Goal: Task Accomplishment & Management: Complete application form

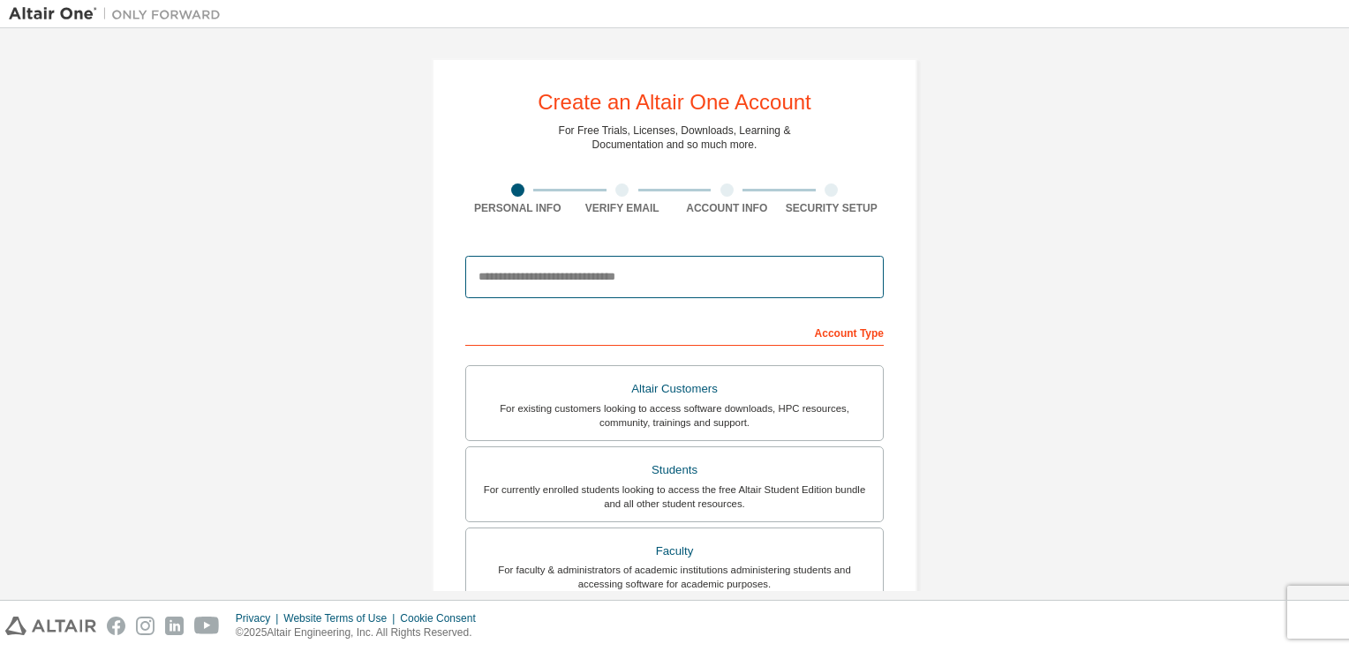
click at [612, 267] on input "email" at bounding box center [674, 277] width 418 height 42
type input "**********"
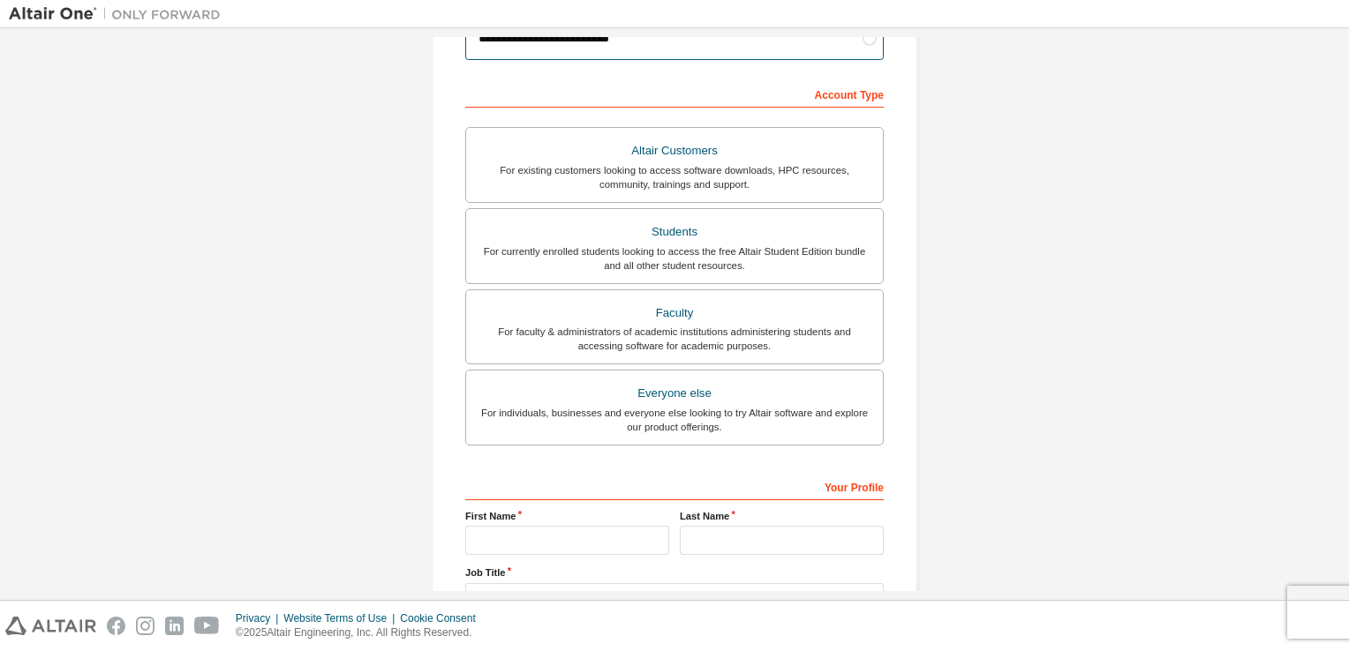
scroll to position [265, 0]
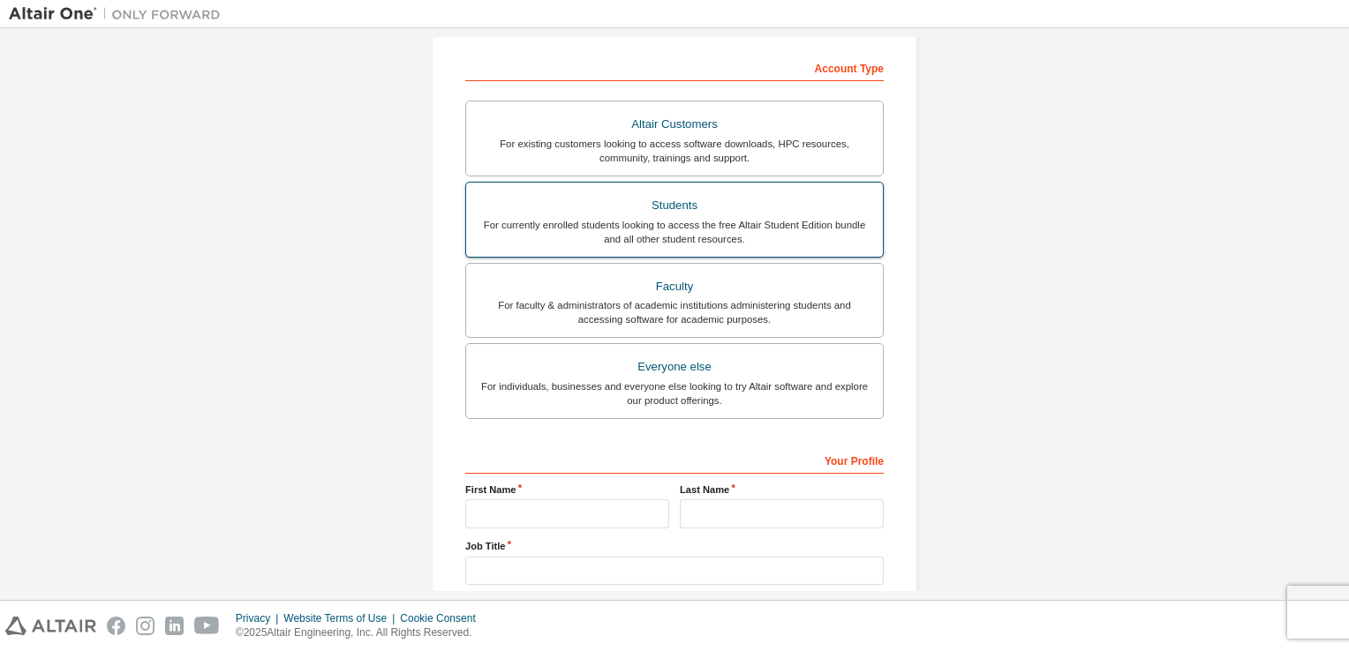
click at [720, 230] on div "For currently enrolled students looking to access the free Altair Student Editi…" at bounding box center [674, 232] width 395 height 28
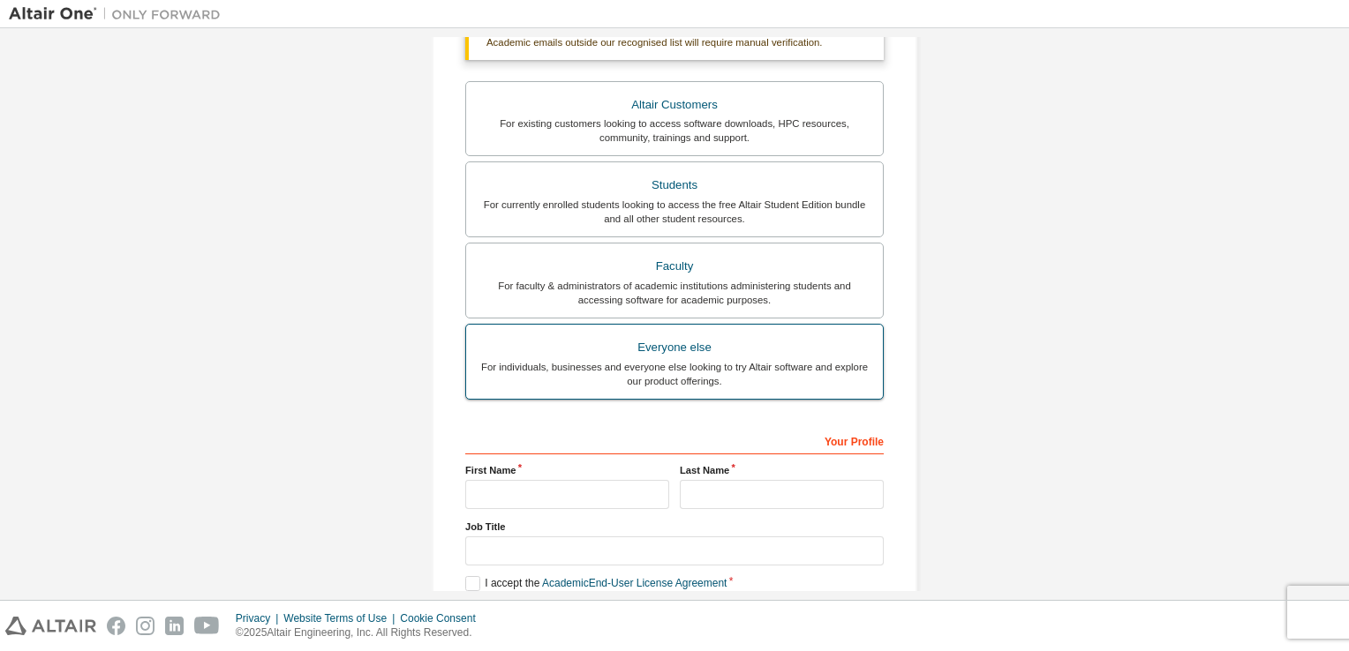
scroll to position [422, 0]
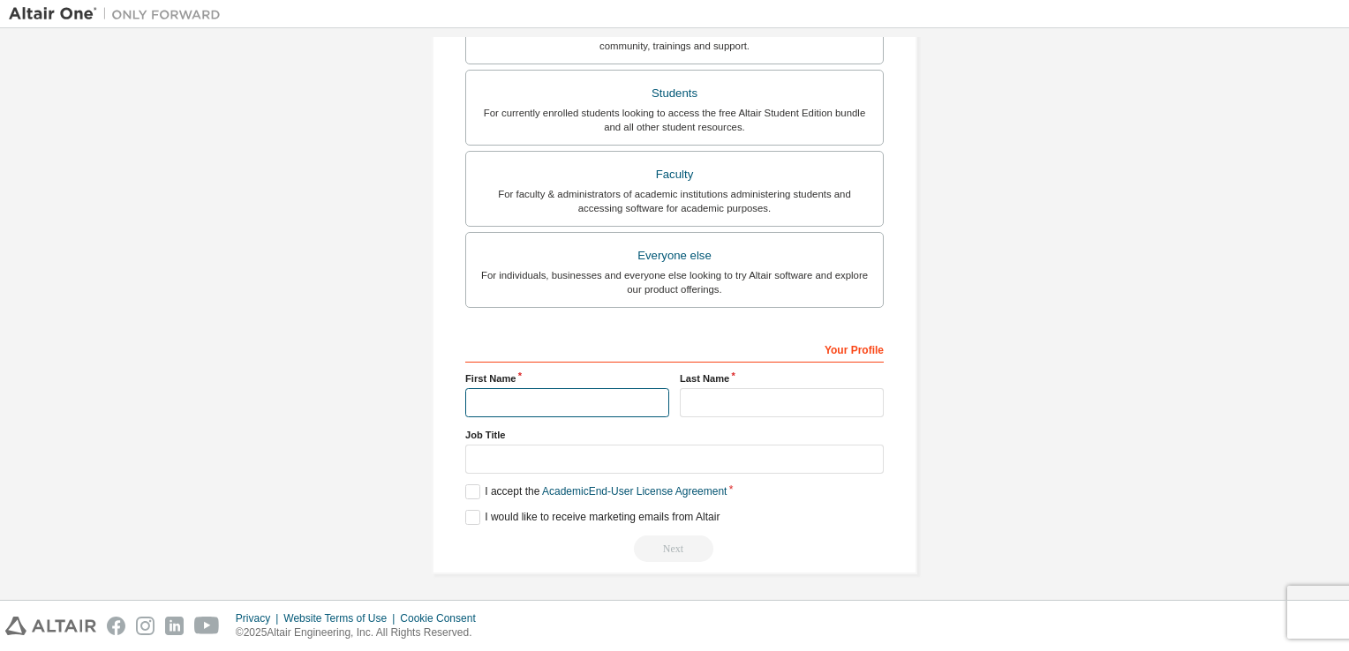
click at [558, 398] on input "text" at bounding box center [567, 402] width 204 height 29
type input "*******"
click at [731, 394] on input "text" at bounding box center [782, 402] width 204 height 29
type input "********"
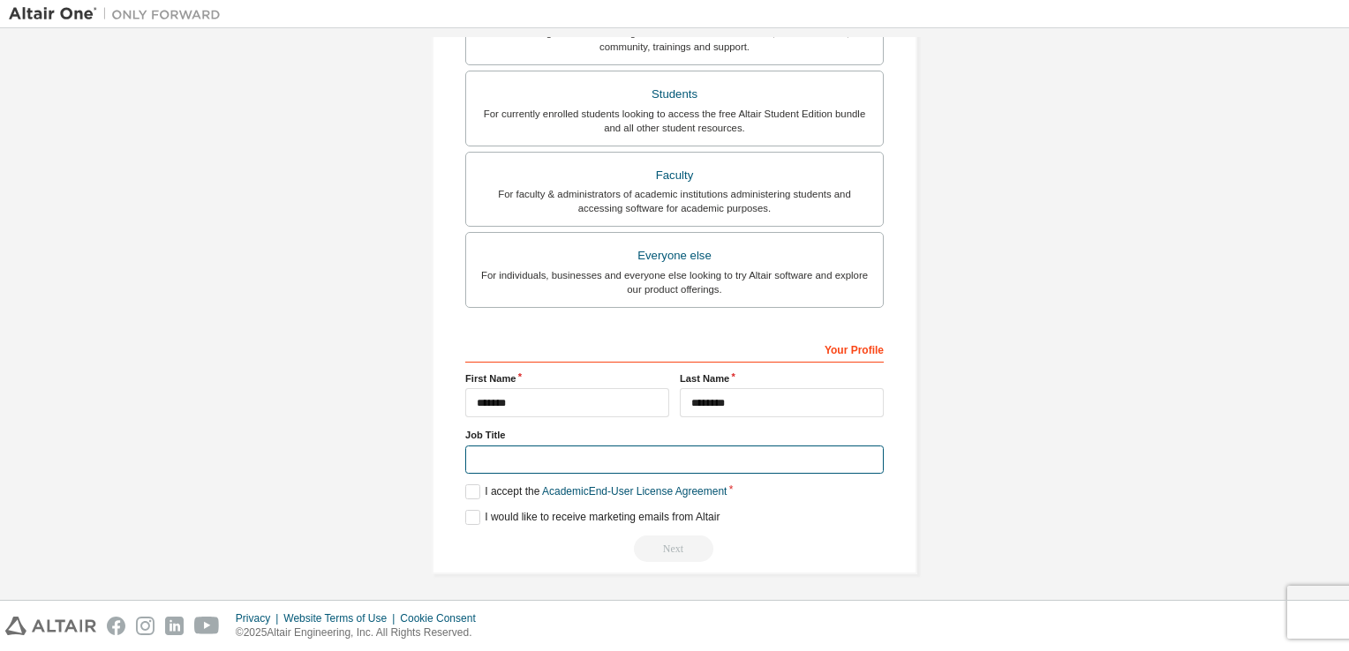
click at [632, 456] on input "text" at bounding box center [674, 460] width 418 height 29
type input "********"
click at [467, 489] on label "I accept the Academic End-User License Agreement" at bounding box center [595, 492] width 261 height 15
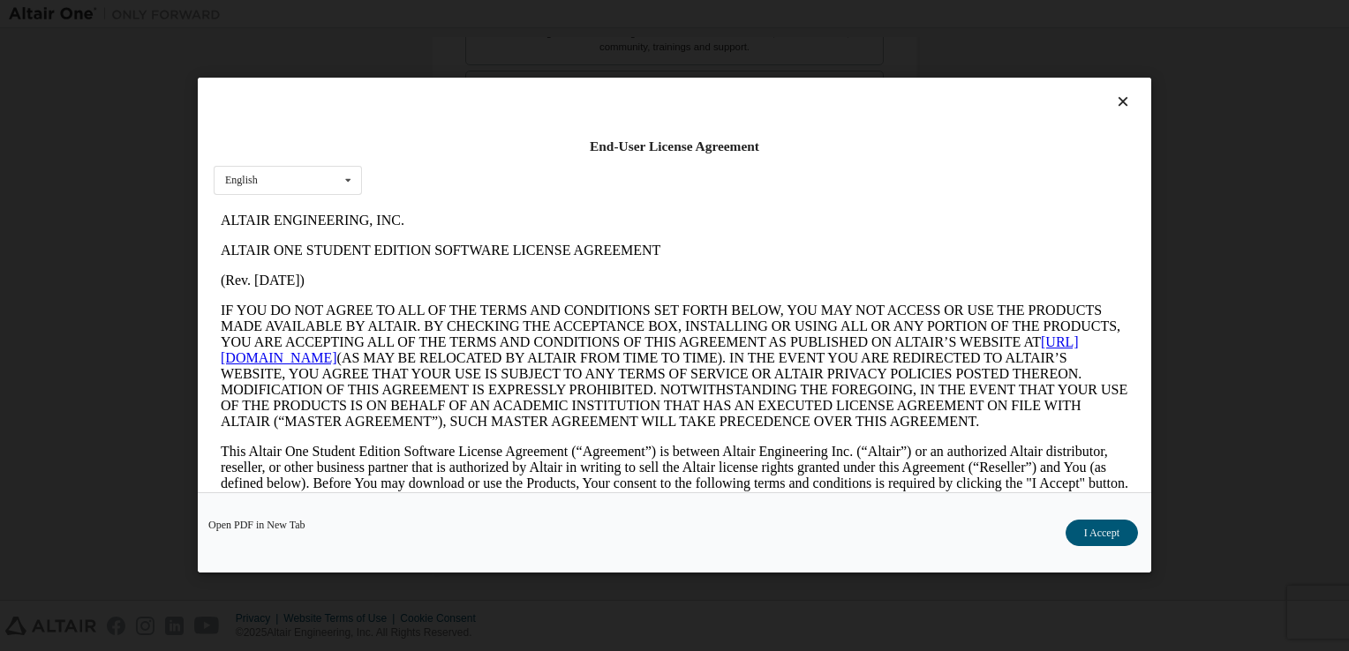
scroll to position [0, 0]
click at [1099, 524] on button "I Accept" at bounding box center [1101, 534] width 72 height 26
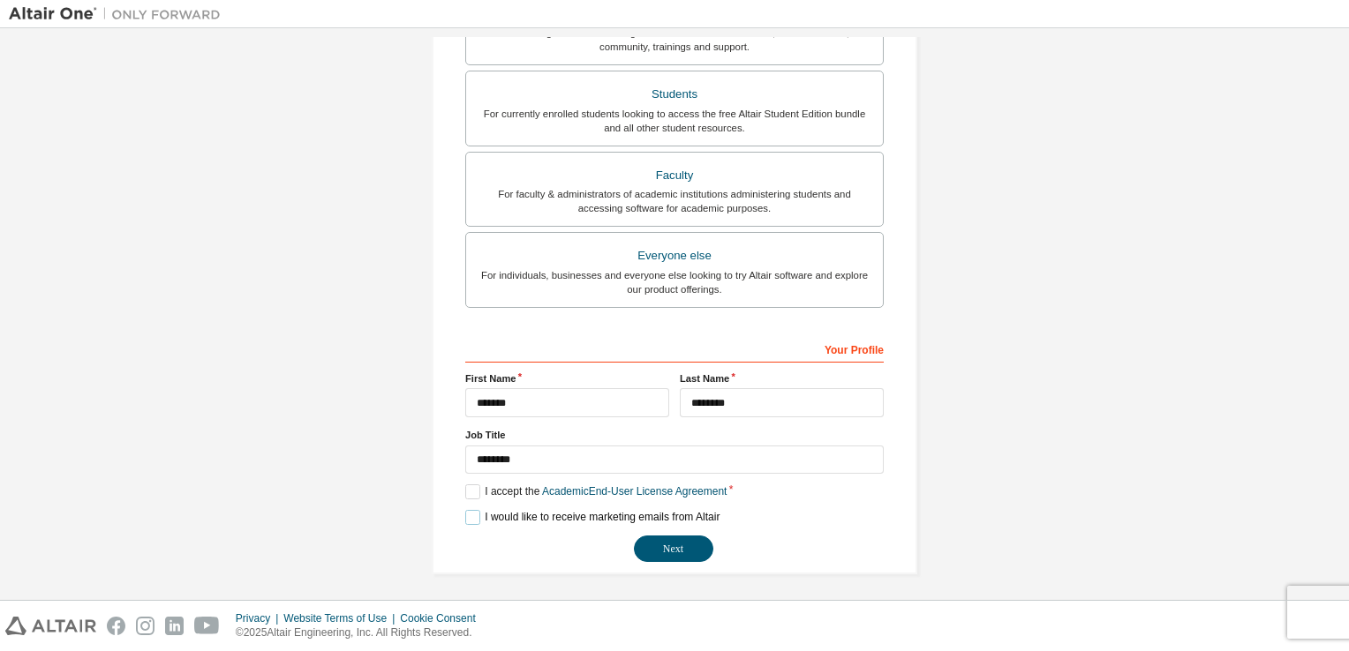
click at [471, 515] on label "I would like to receive marketing emails from Altair" at bounding box center [592, 517] width 254 height 15
click at [690, 543] on button "Next" at bounding box center [673, 549] width 79 height 26
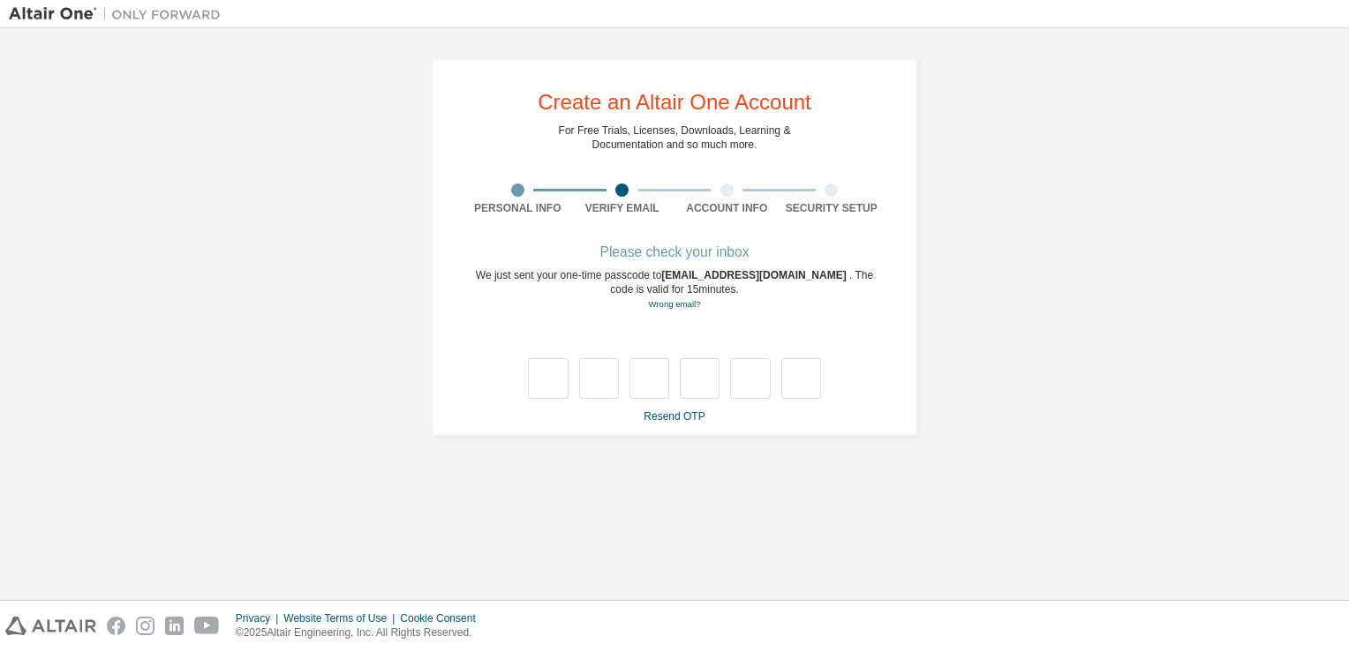
click at [1049, 380] on div "**********" at bounding box center [674, 247] width 1331 height 420
click at [689, 418] on link "Resend OTP" at bounding box center [674, 416] width 61 height 12
click at [680, 415] on link "Resend OTP" at bounding box center [674, 416] width 61 height 12
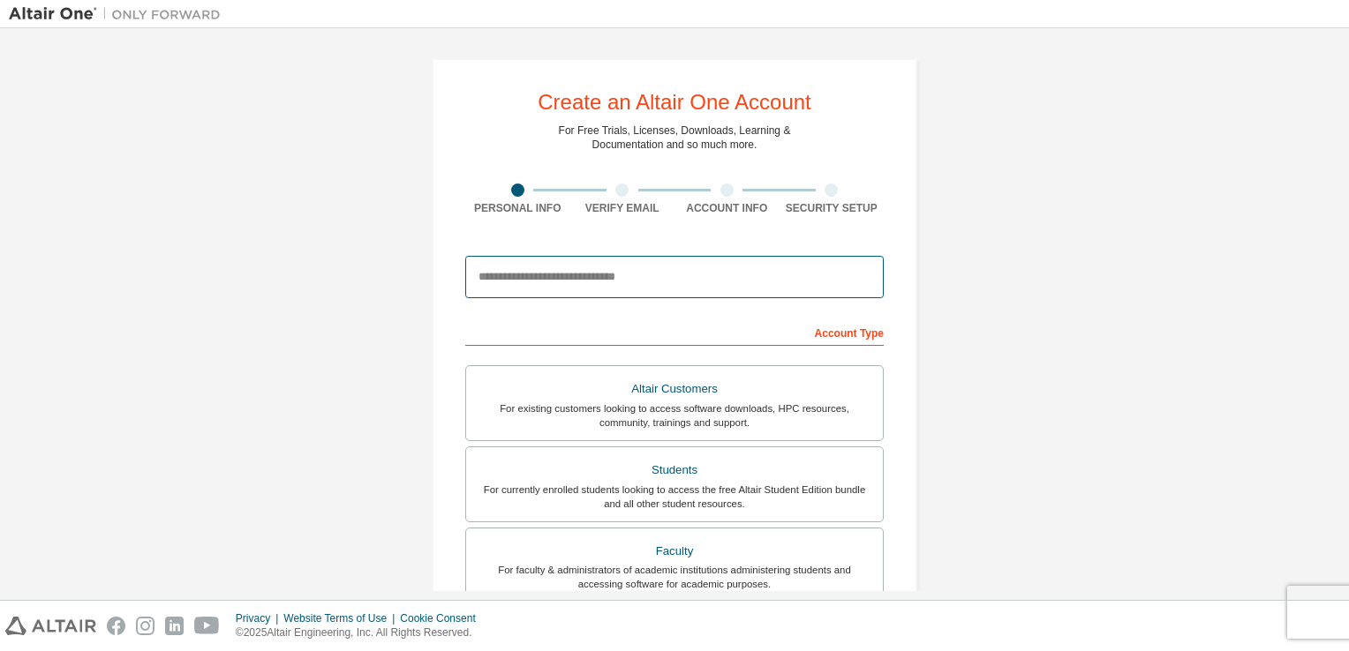
click at [574, 280] on input "email" at bounding box center [674, 277] width 418 height 42
type input "**********"
type input "*******"
type input "********"
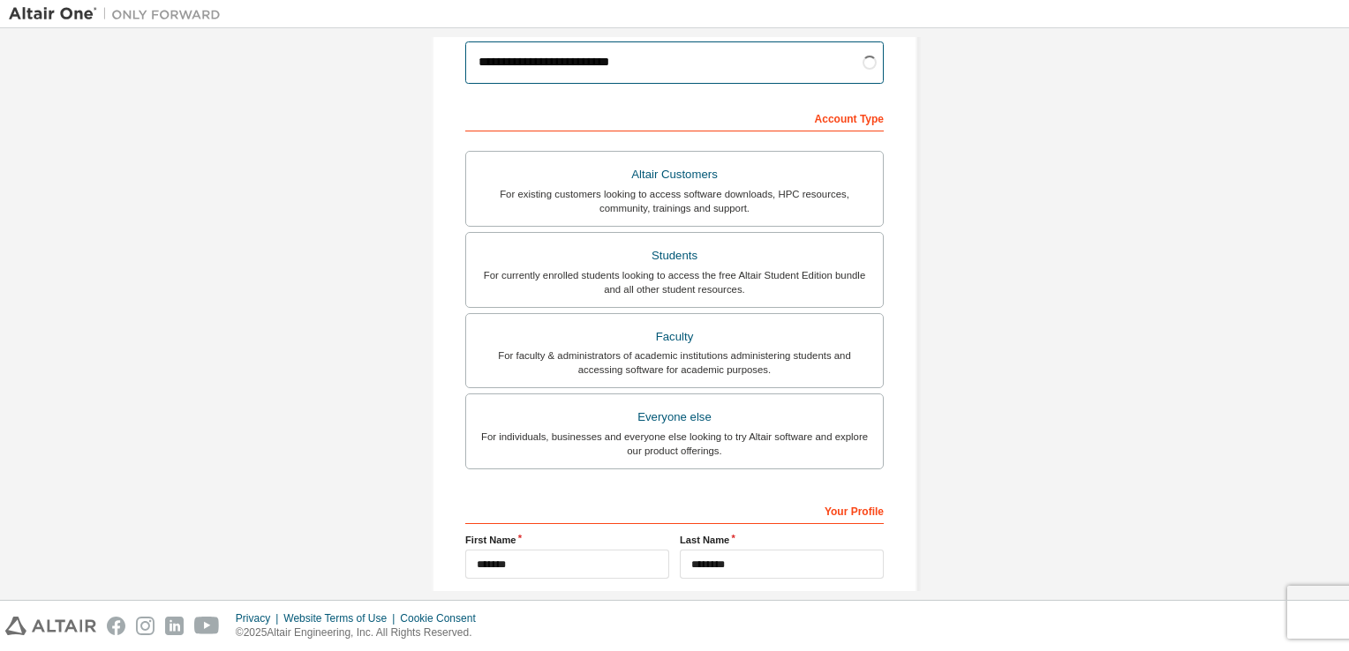
scroll to position [265, 0]
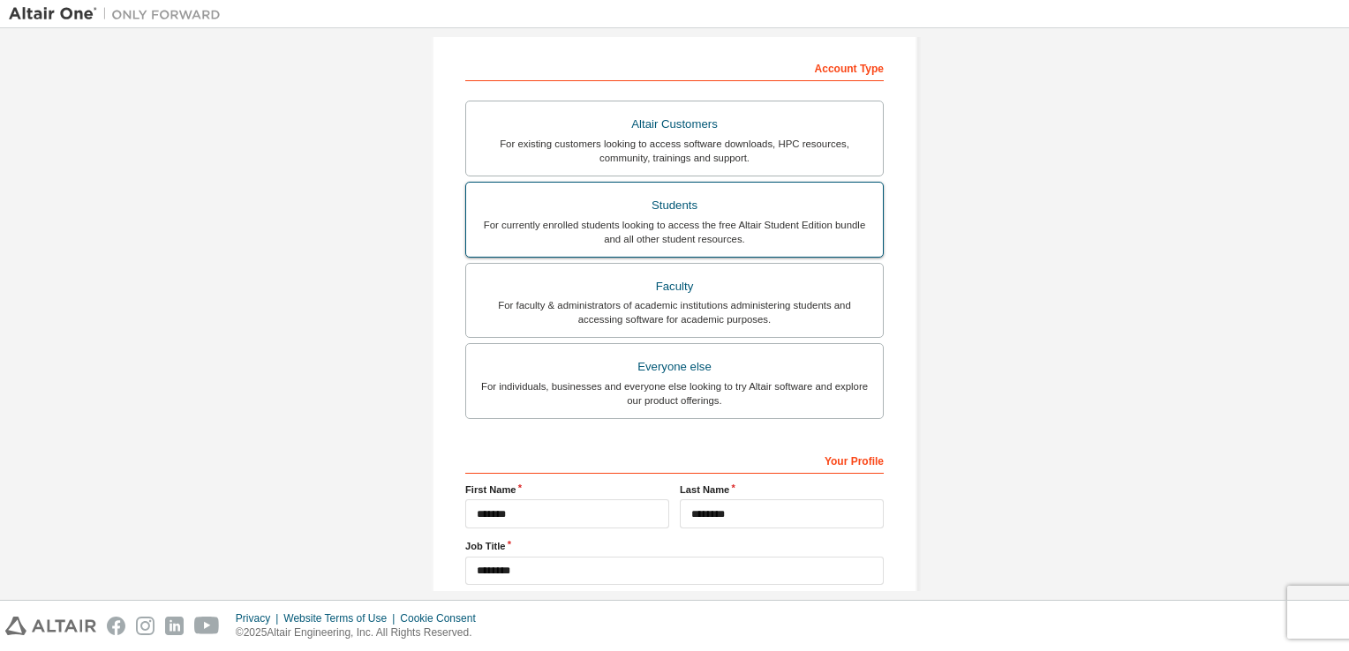
click at [678, 209] on div "Students" at bounding box center [674, 205] width 395 height 25
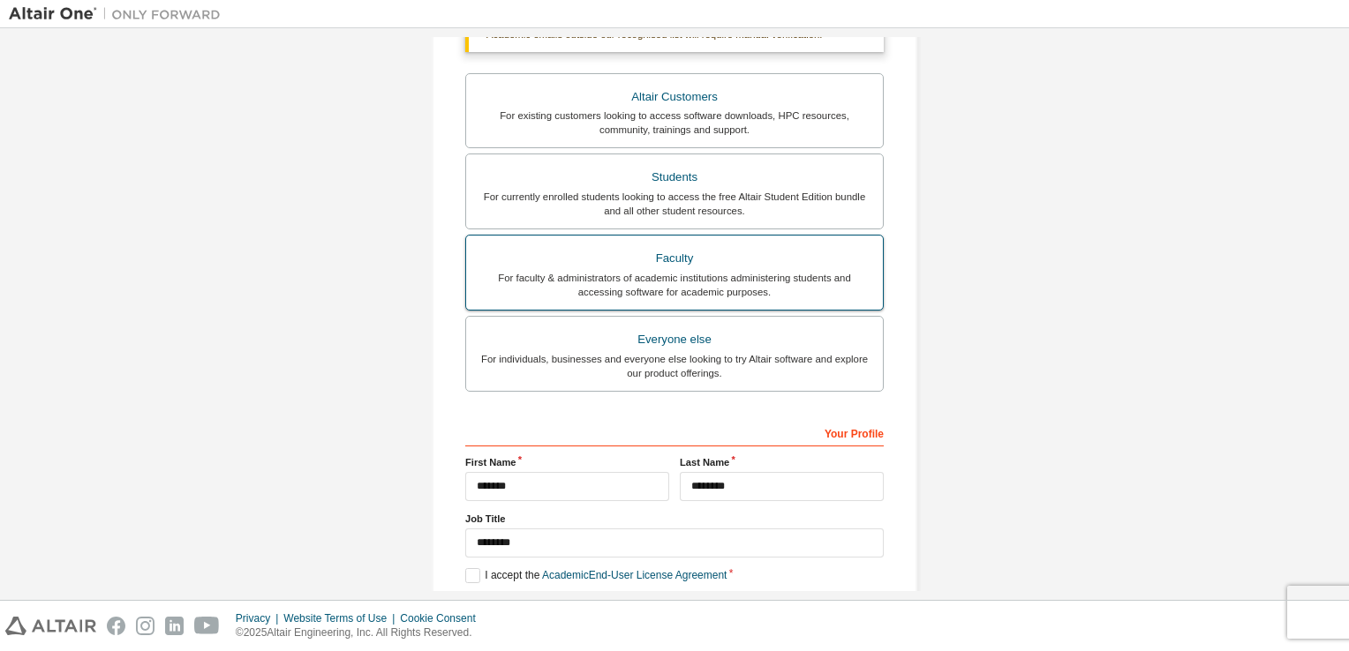
scroll to position [422, 0]
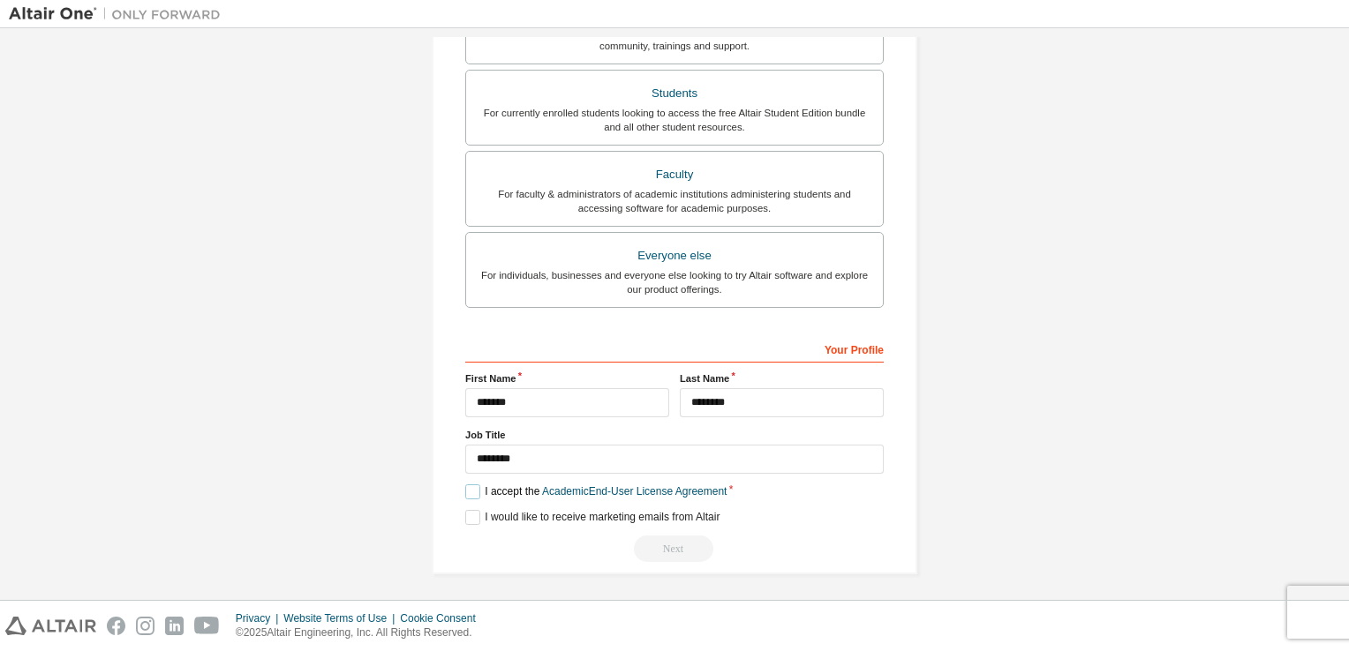
click at [466, 489] on label "I accept the Academic End-User License Agreement" at bounding box center [595, 492] width 261 height 15
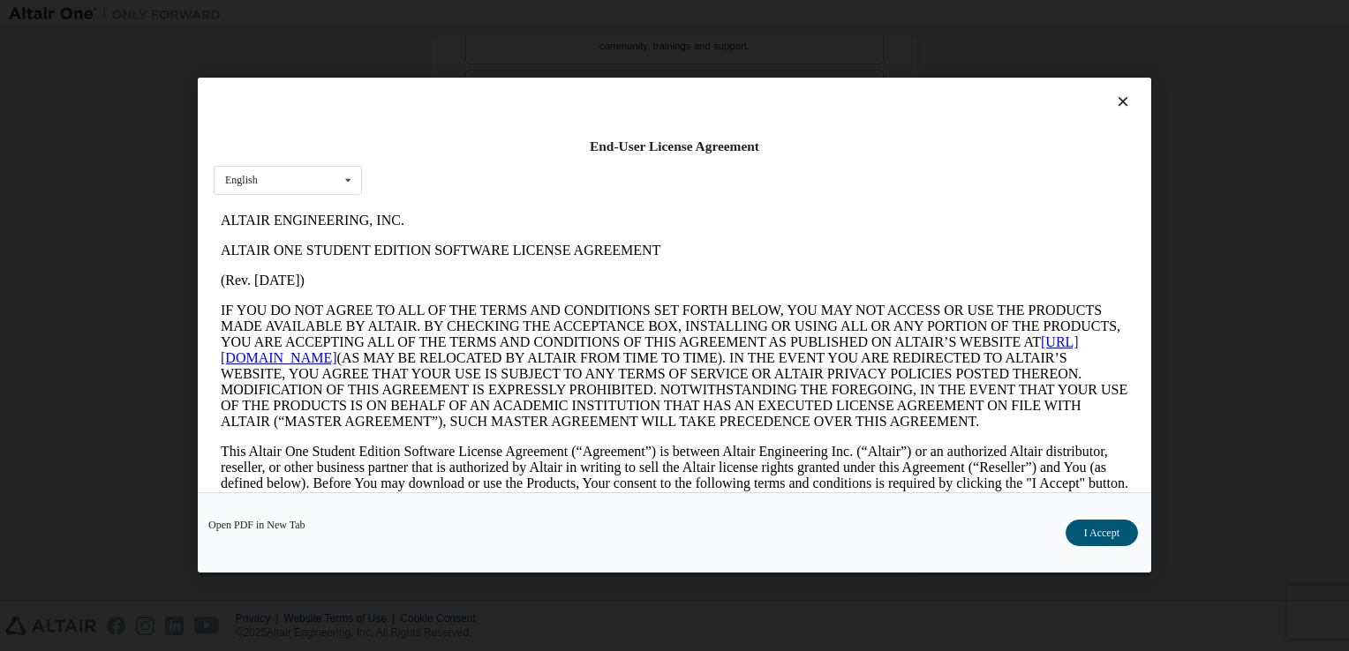
scroll to position [0, 0]
click at [1099, 530] on button "I Accept" at bounding box center [1101, 534] width 72 height 26
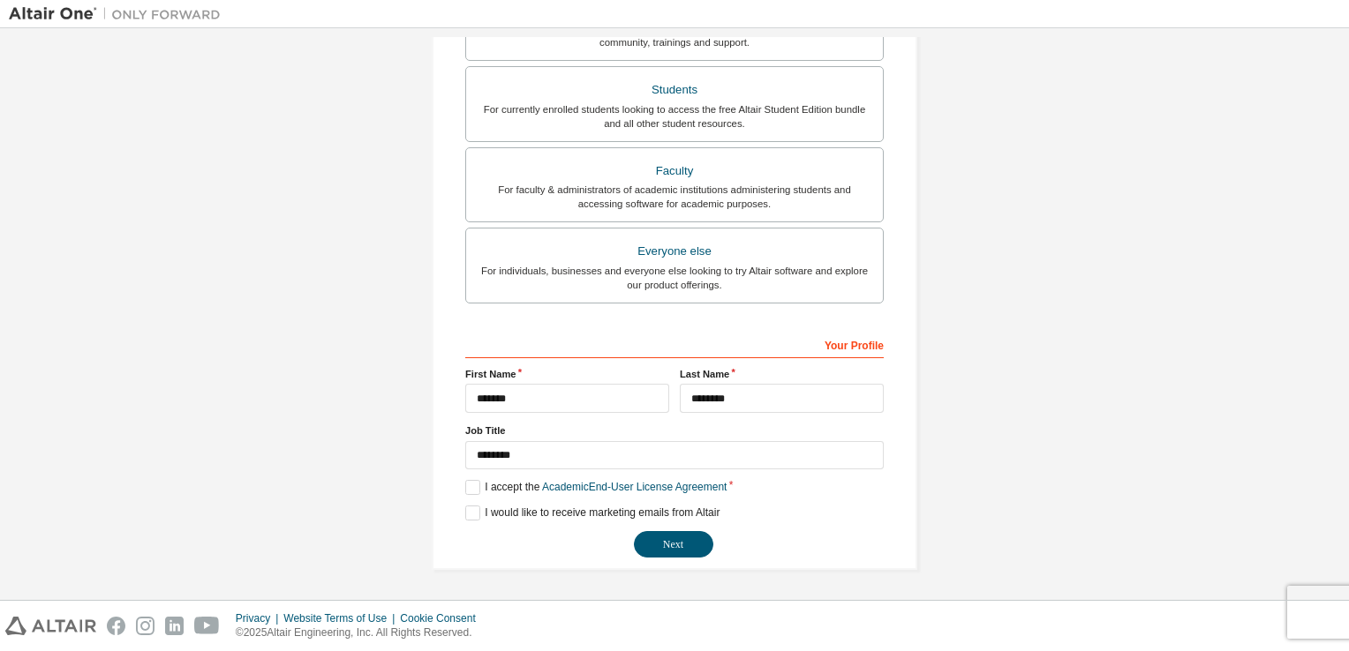
scroll to position [376, 0]
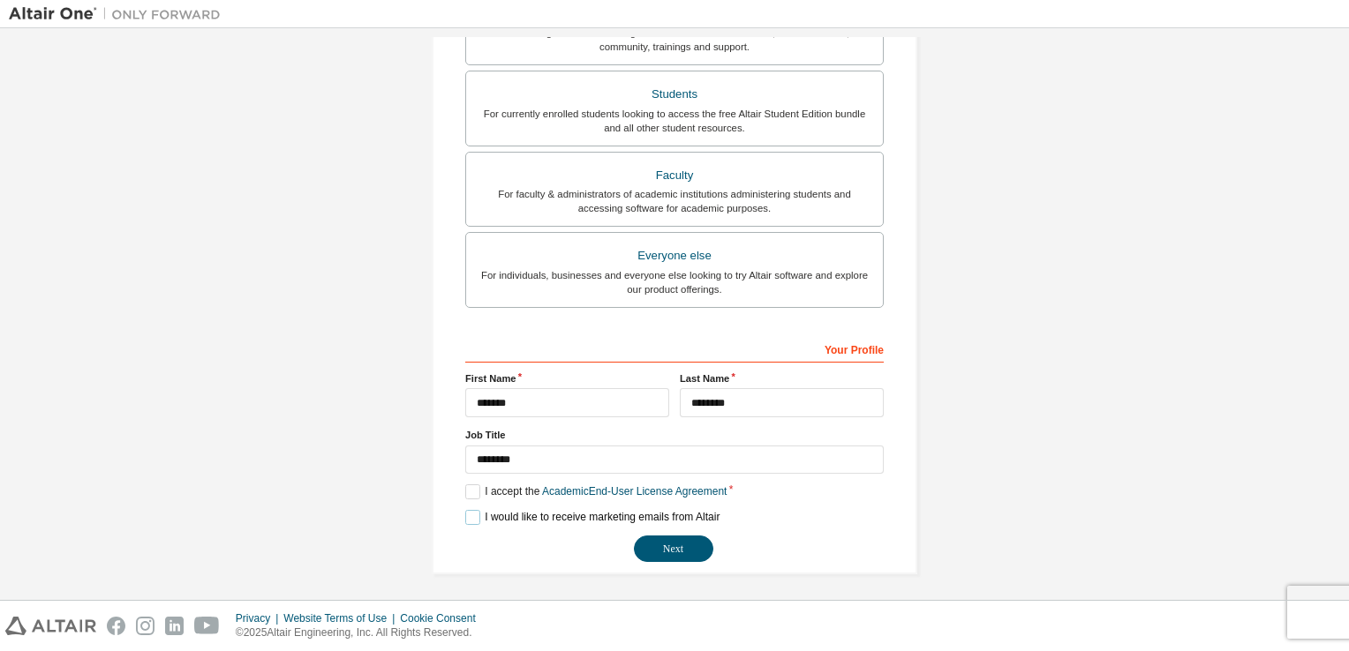
click at [469, 511] on label "I would like to receive marketing emails from Altair" at bounding box center [592, 517] width 254 height 15
click at [655, 538] on button "Next" at bounding box center [673, 549] width 79 height 26
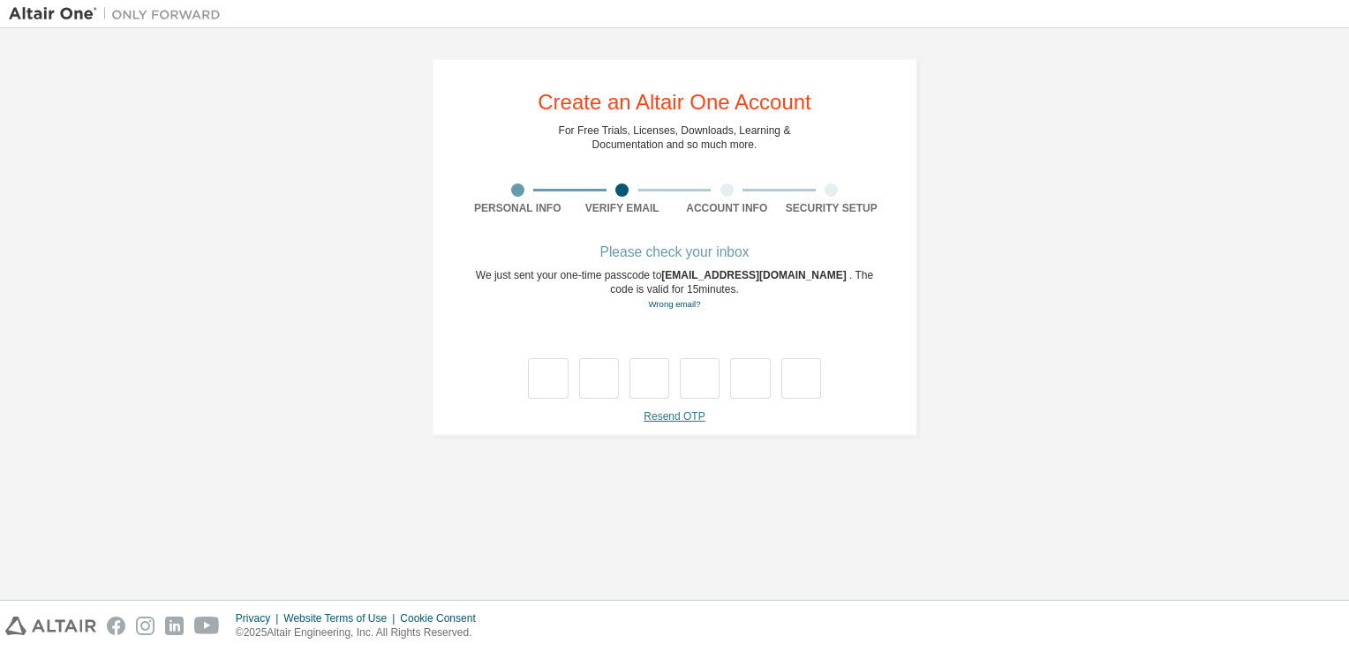
click at [696, 418] on link "Resend OTP" at bounding box center [674, 416] width 61 height 12
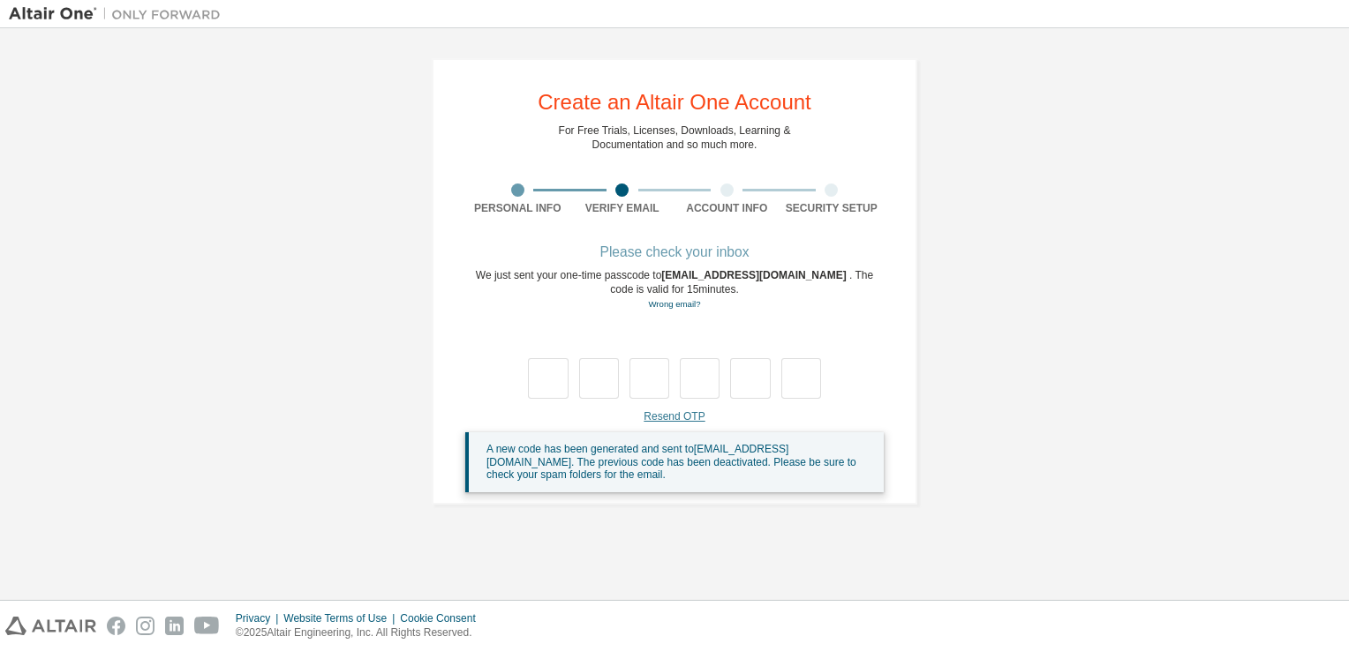
click at [678, 418] on link "Resend OTP" at bounding box center [674, 416] width 61 height 12
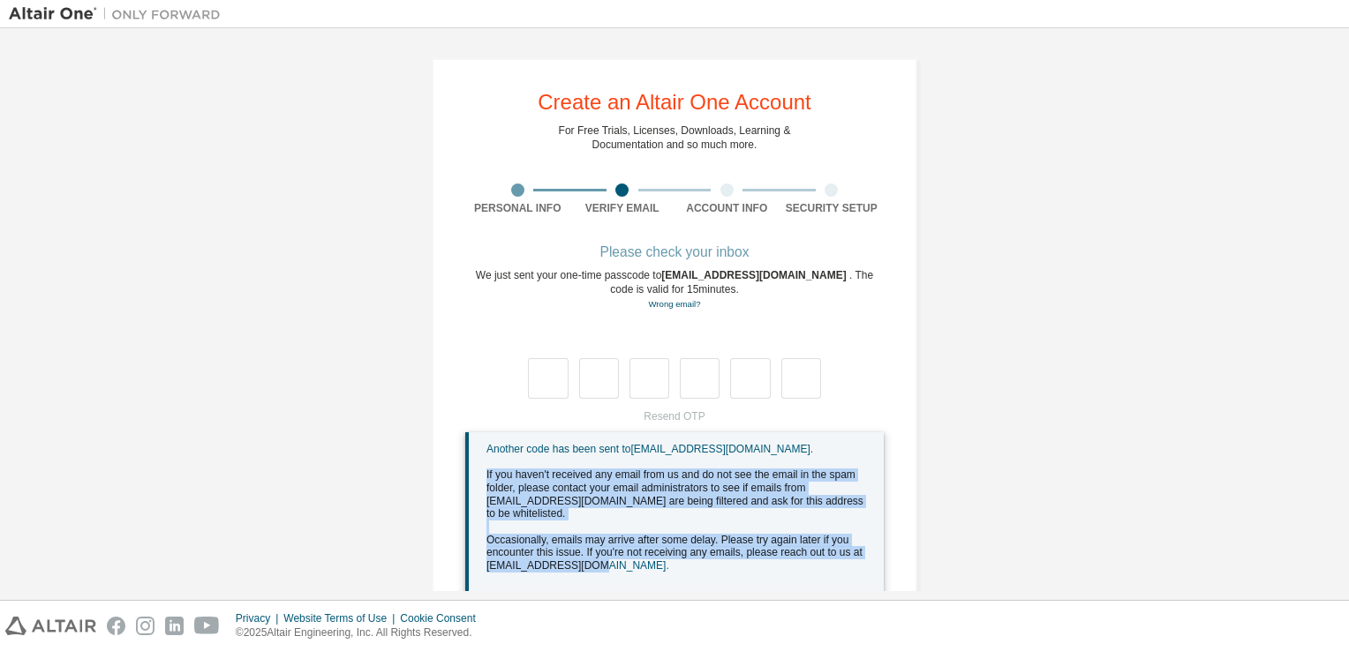
drag, startPoint x: 475, startPoint y: 471, endPoint x: 607, endPoint y: 553, distance: 155.8
click at [607, 553] on div "Another code has been sent to [EMAIL_ADDRESS][DOMAIN_NAME] . If you haven't rec…" at bounding box center [674, 514] width 418 height 163
drag, startPoint x: 607, startPoint y: 553, endPoint x: 564, endPoint y: 507, distance: 63.1
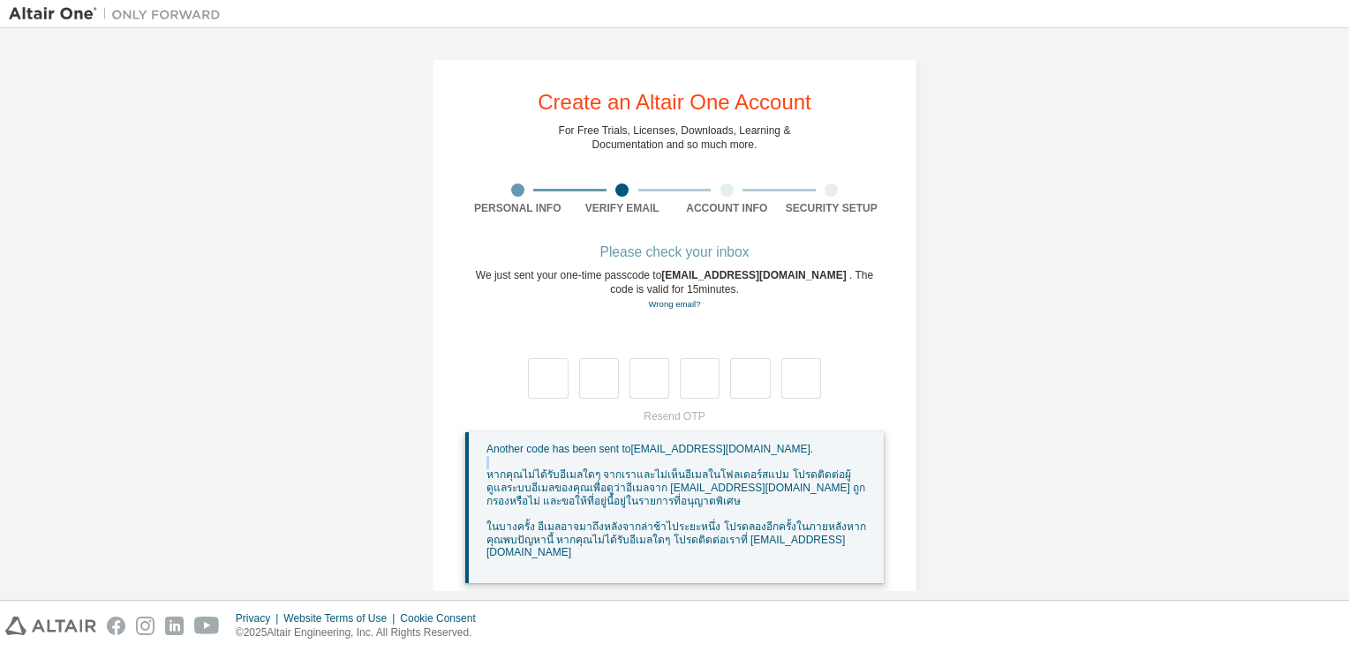
scroll to position [11, 0]
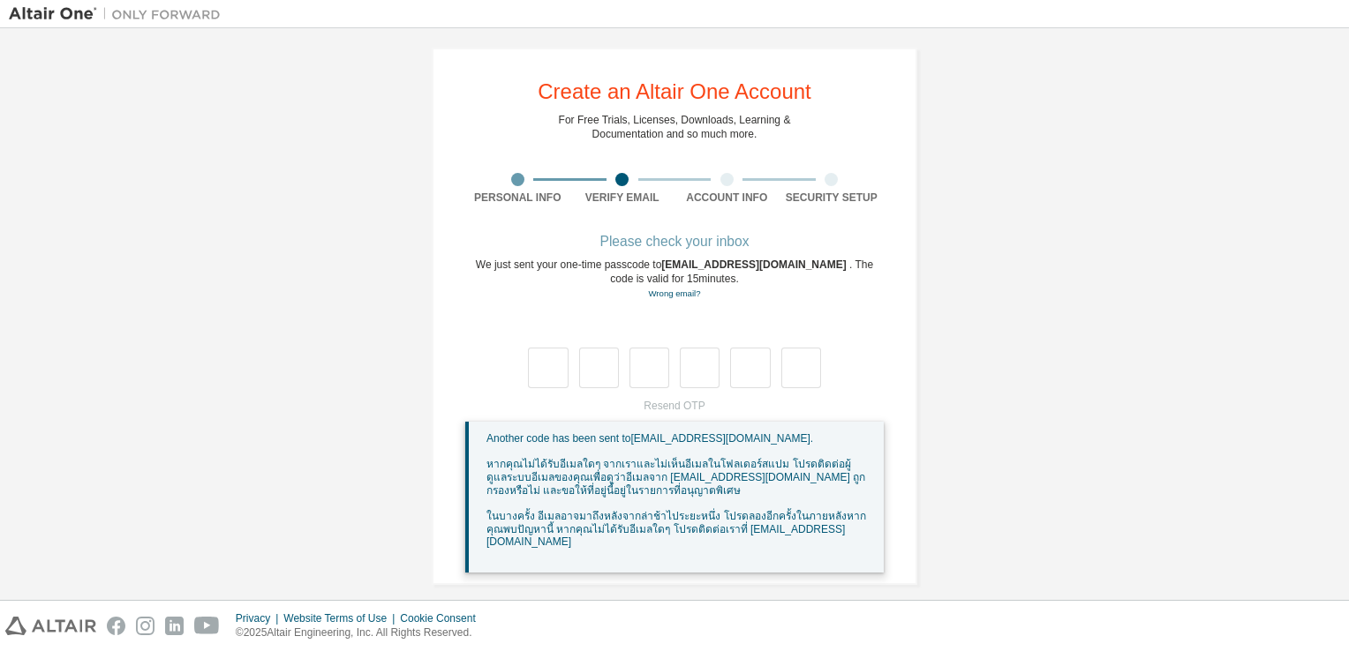
click at [625, 538] on div "Another code has been sent to [EMAIL_ADDRESS][DOMAIN_NAME] . หากคุณไม่ได้รับอีเ…" at bounding box center [677, 498] width 383 height 130
drag, startPoint x: 809, startPoint y: 531, endPoint x: 718, endPoint y: 533, distance: 90.9
click at [718, 533] on span "ในบางครั้ง อีเมลอาจมาถึงหลังจากล่าช้าไประยะหนึ่ง โปรดลองอีกครั้งในภายหลังหากคุณ…" at bounding box center [676, 529] width 380 height 38
drag, startPoint x: 720, startPoint y: 533, endPoint x: 731, endPoint y: 531, distance: 10.9
copy span "[EMAIL_ADDRESS][DOMAIN_NAME]"
